Goal: Task Accomplishment & Management: Manage account settings

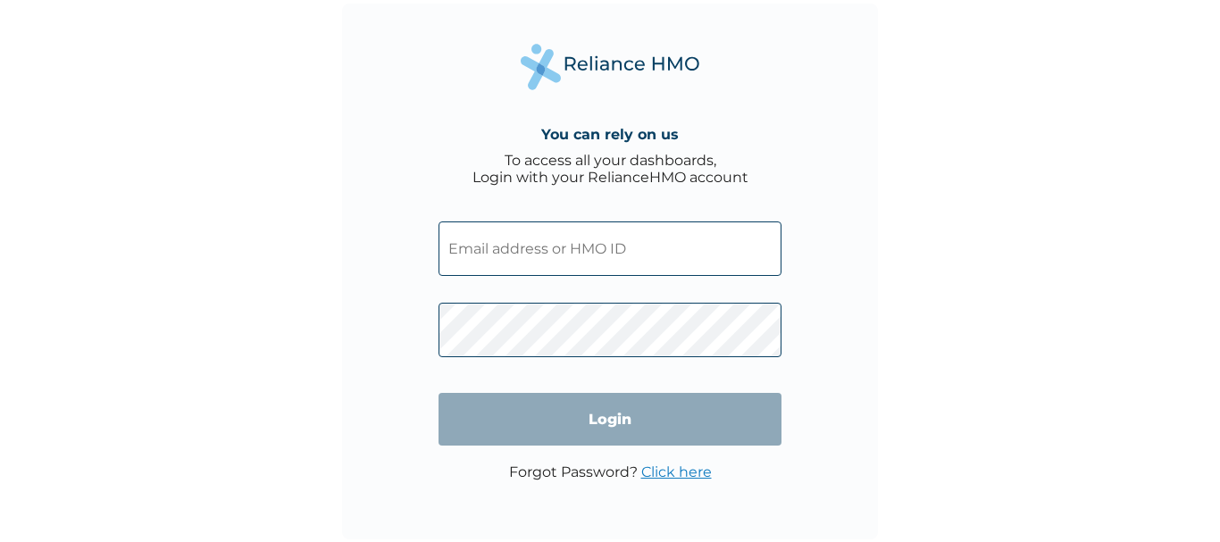
click at [598, 249] on input "text" at bounding box center [610, 249] width 343 height 54
click at [496, 254] on input "text" at bounding box center [610, 249] width 343 height 54
paste input "SWX/10011/A"
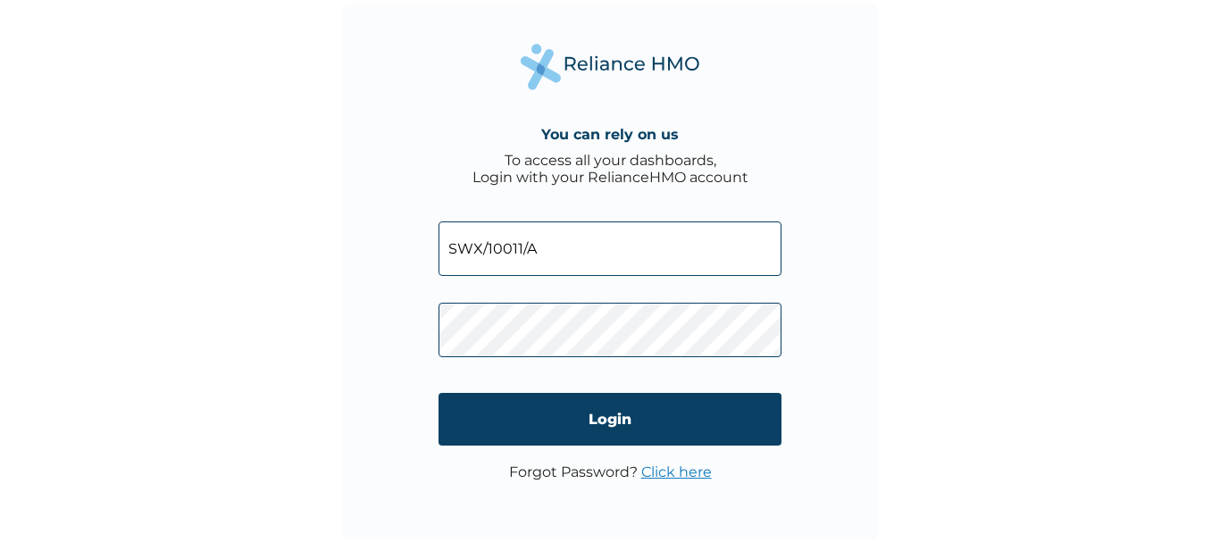
type input "SWX/10011/A"
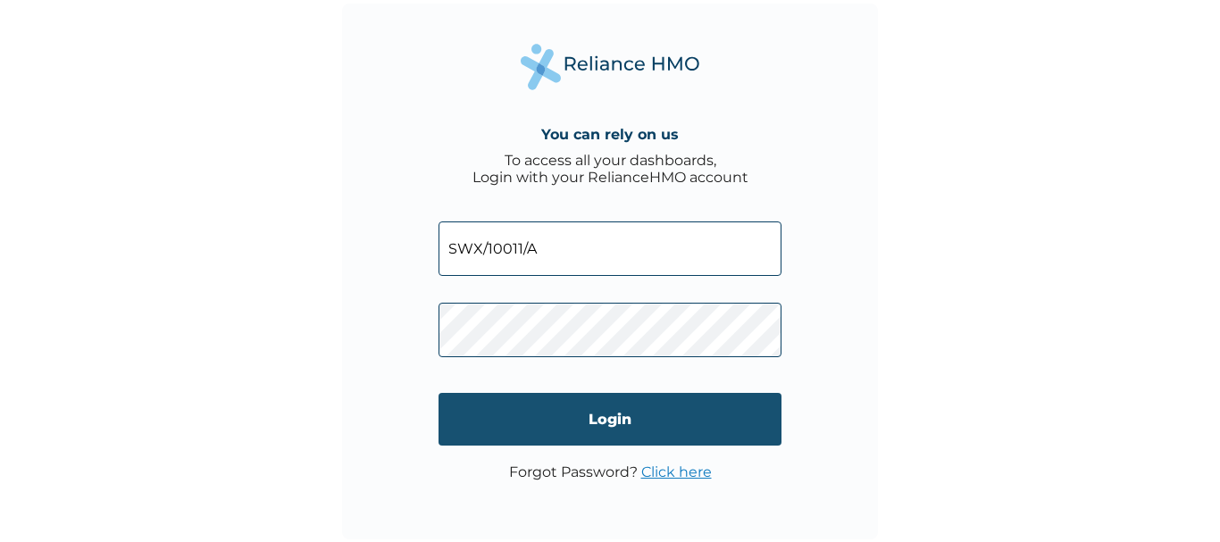
click at [562, 412] on input "Login" at bounding box center [610, 419] width 343 height 53
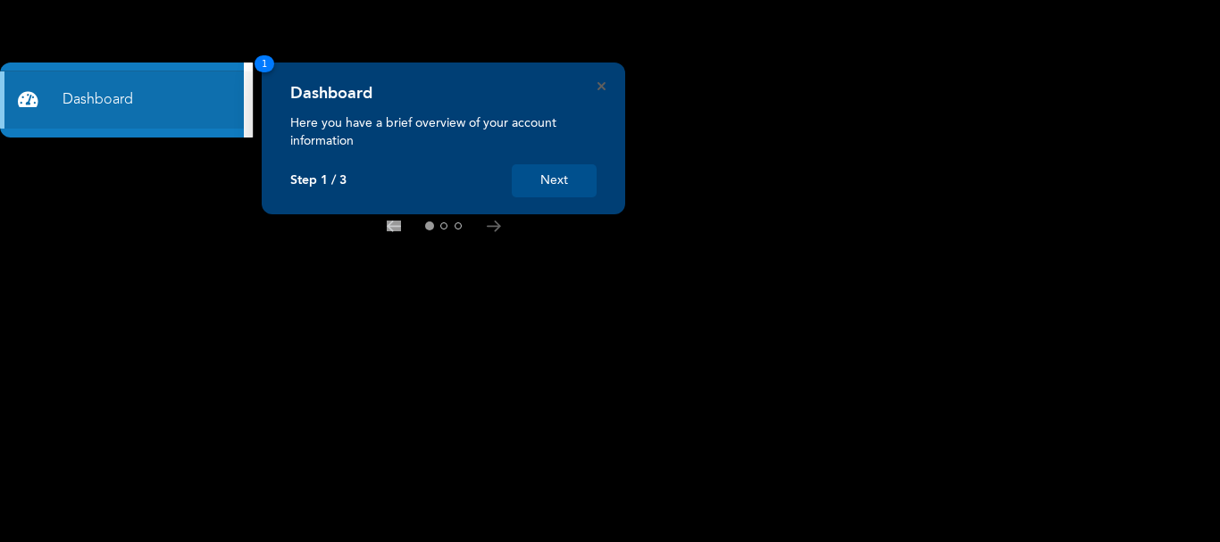
click at [556, 180] on button "Next" at bounding box center [554, 180] width 85 height 33
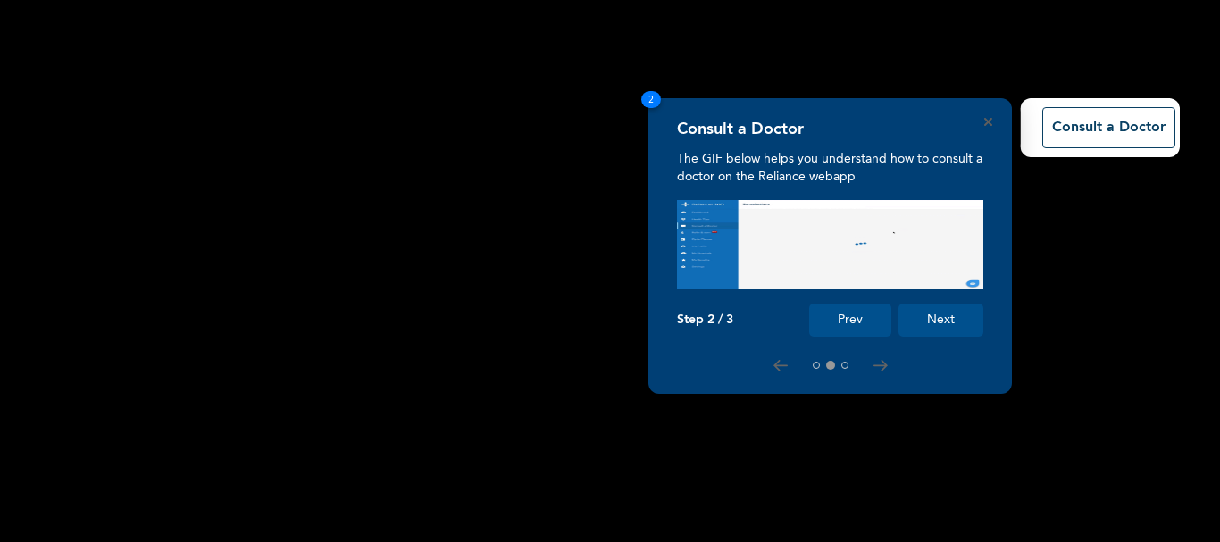
click at [944, 322] on button "Next" at bounding box center [941, 320] width 85 height 33
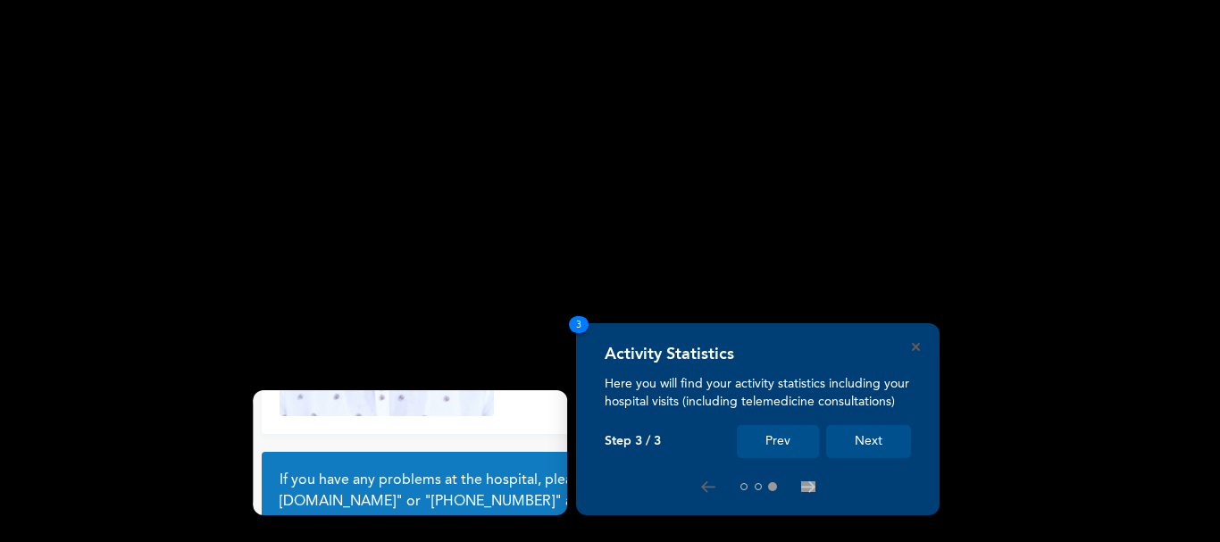
scroll to position [149, 0]
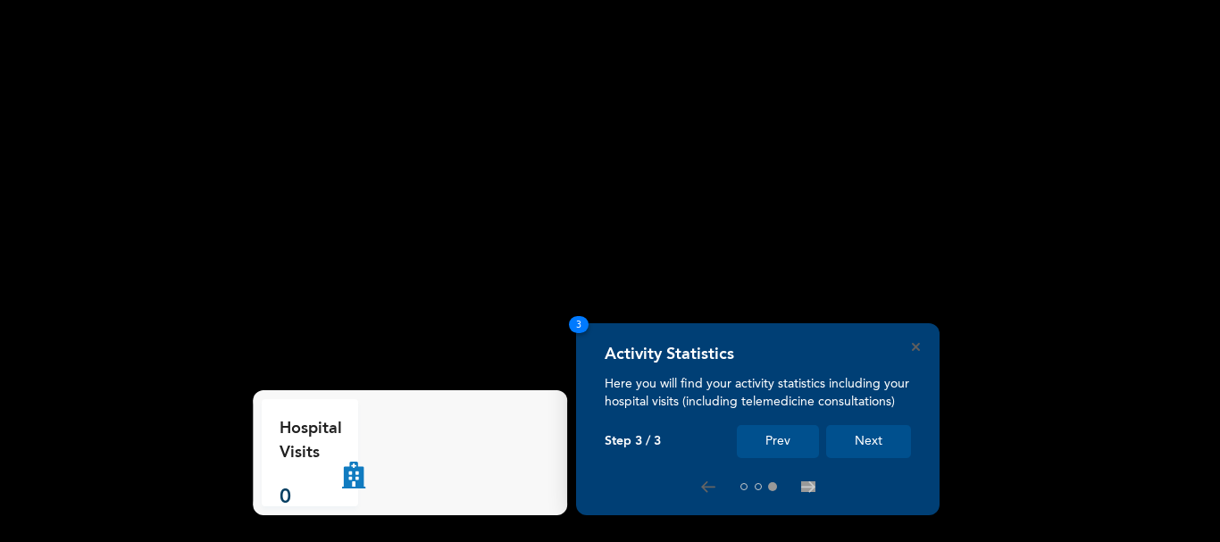
click at [873, 440] on button "Next" at bounding box center [868, 441] width 85 height 33
click at [861, 441] on button "Next" at bounding box center [868, 441] width 85 height 33
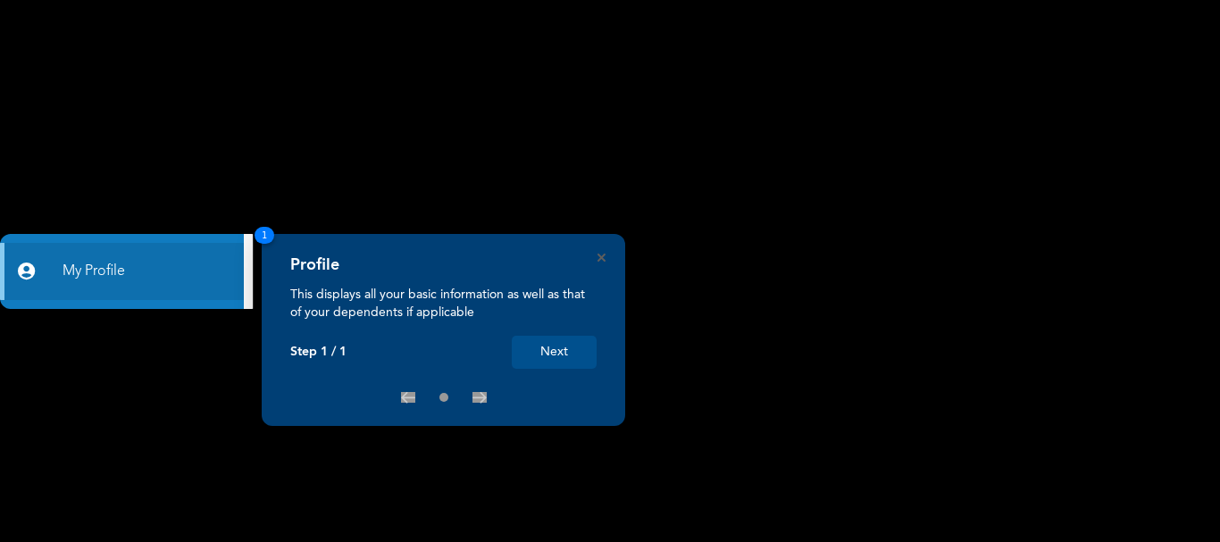
click at [560, 347] on button "Next" at bounding box center [554, 352] width 85 height 33
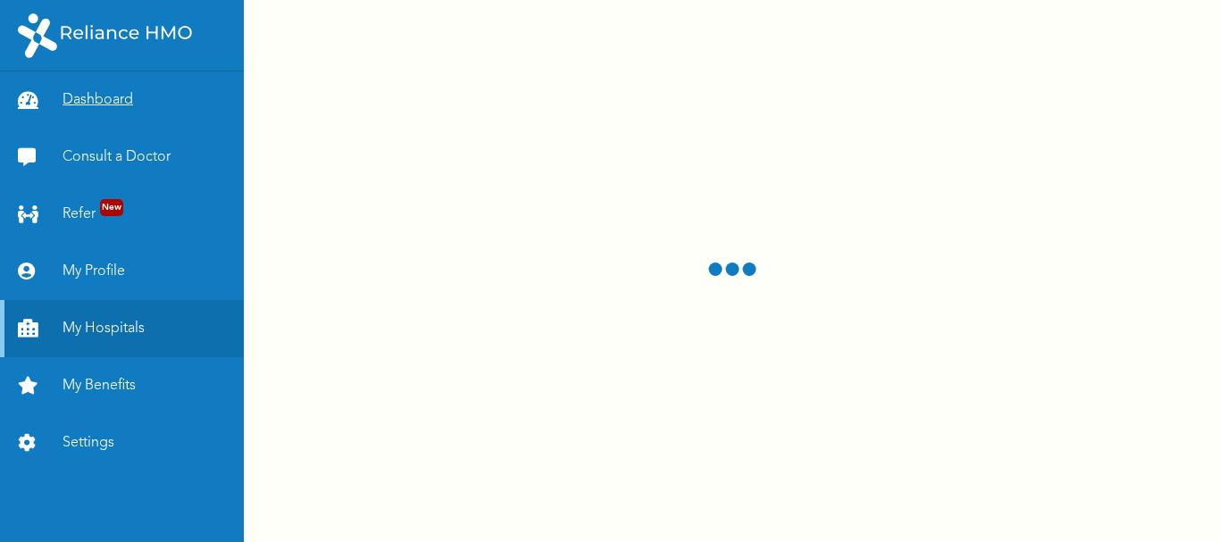
click at [105, 94] on link "Dashboard" at bounding box center [122, 99] width 244 height 57
